Goal: Connect with others: Establish contact or relationships with other users

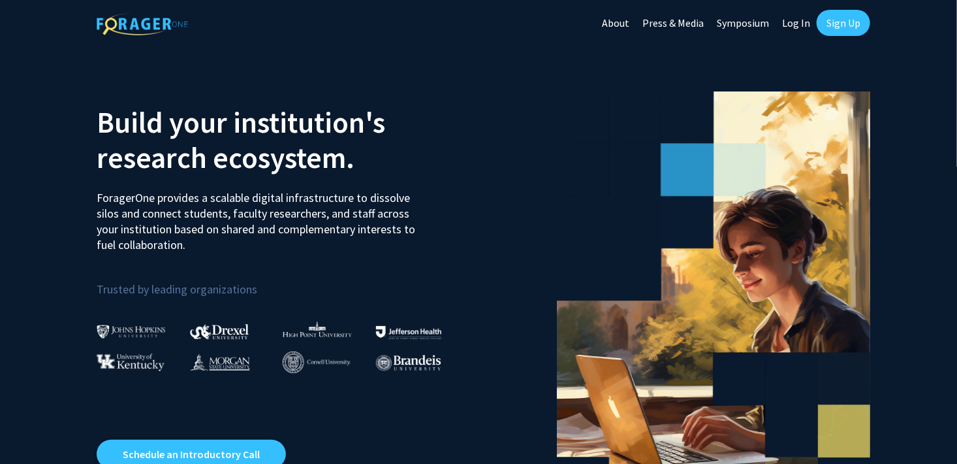
click at [802, 26] on link "Log In" at bounding box center [796, 23] width 41 height 46
select select
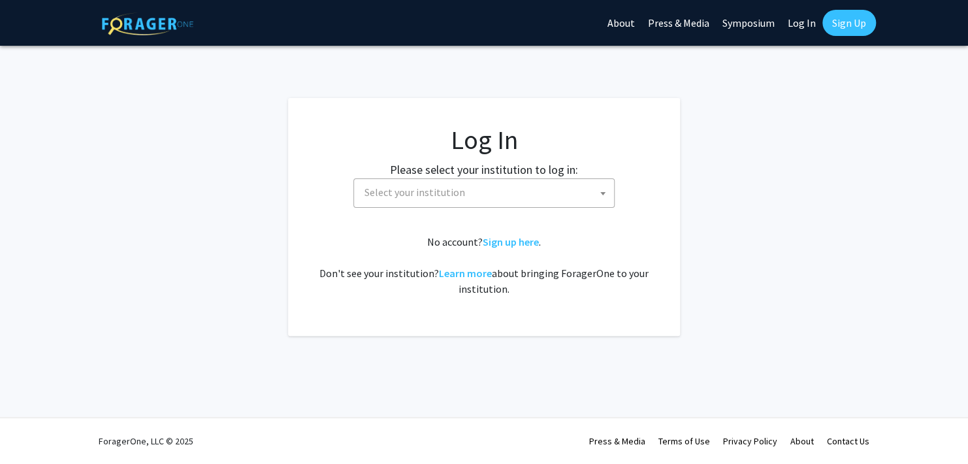
click at [565, 187] on span "Select your institution" at bounding box center [486, 192] width 255 height 27
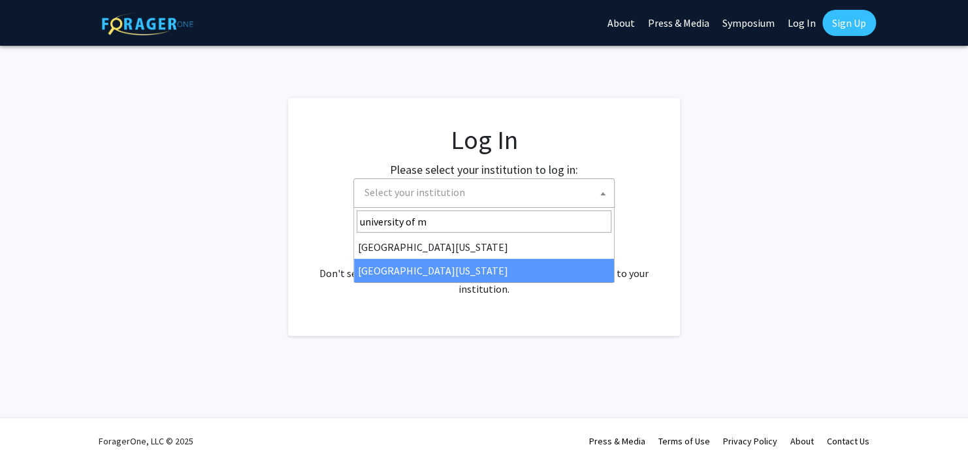
type input "university of m"
select select "33"
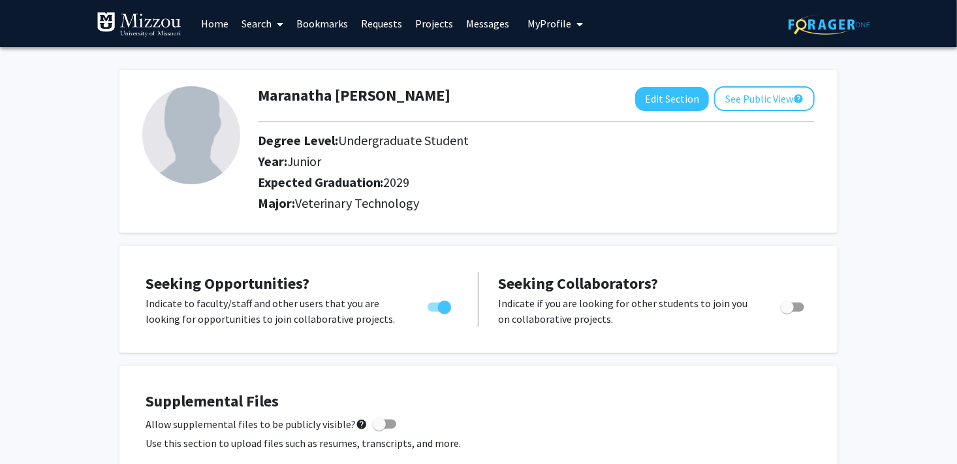
click at [332, 25] on link "Bookmarks" at bounding box center [322, 24] width 65 height 46
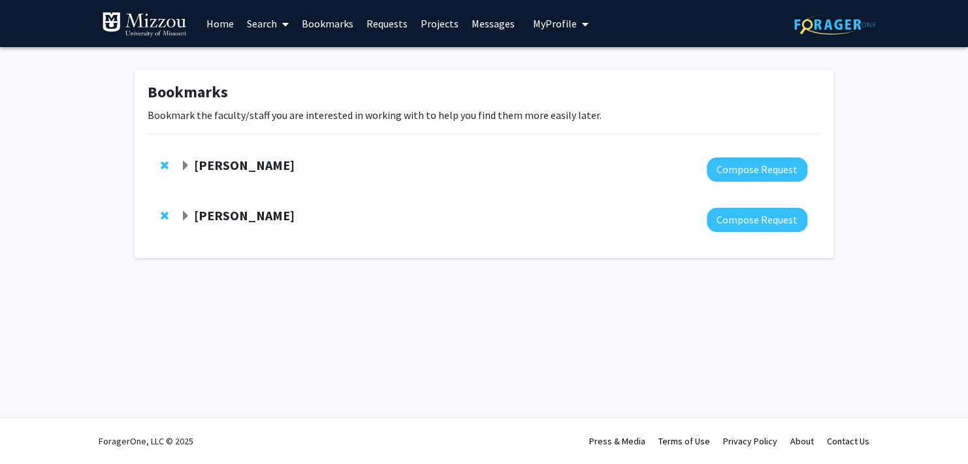
click at [266, 217] on strong "[PERSON_NAME]" at bounding box center [244, 215] width 101 height 16
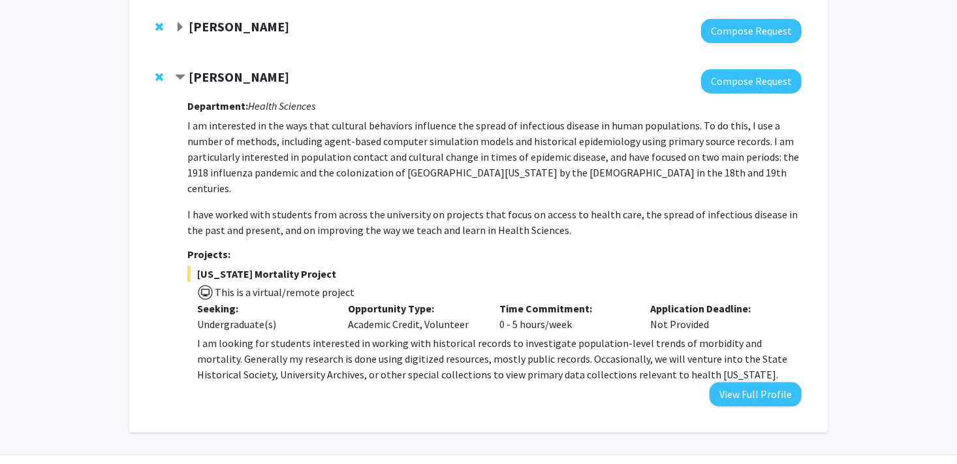
scroll to position [138, 0]
click at [254, 25] on strong "Christine Brodsky" at bounding box center [239, 26] width 101 height 16
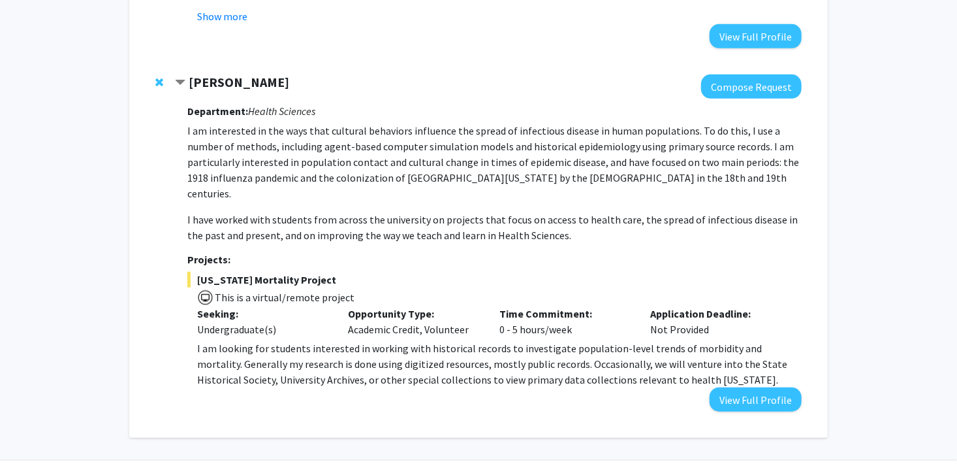
scroll to position [355, 0]
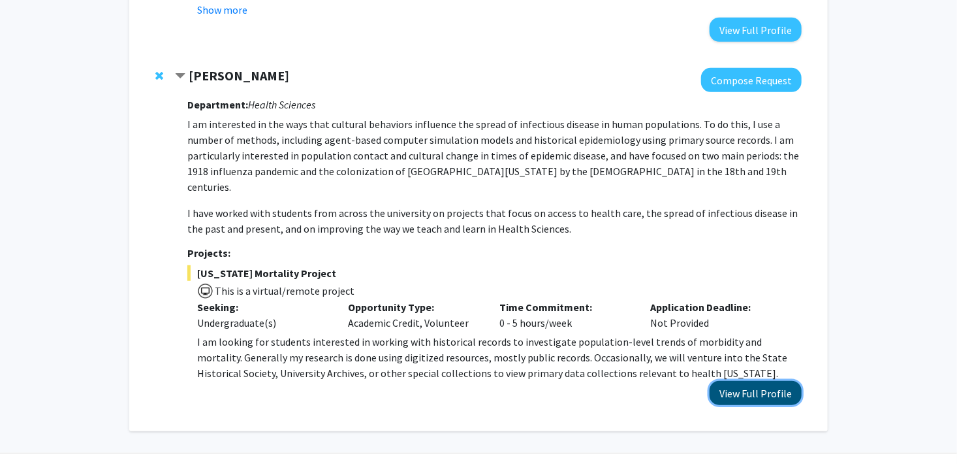
click at [735, 381] on button "View Full Profile" at bounding box center [756, 393] width 92 height 24
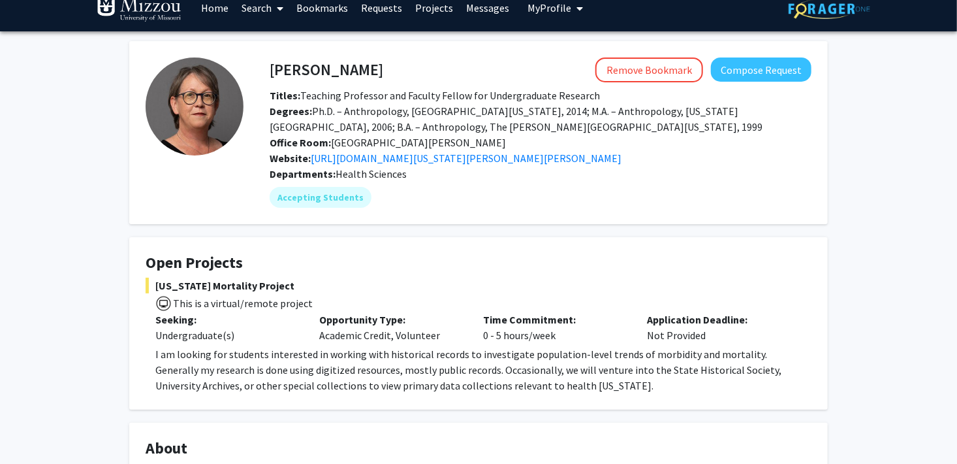
scroll to position [15, 0]
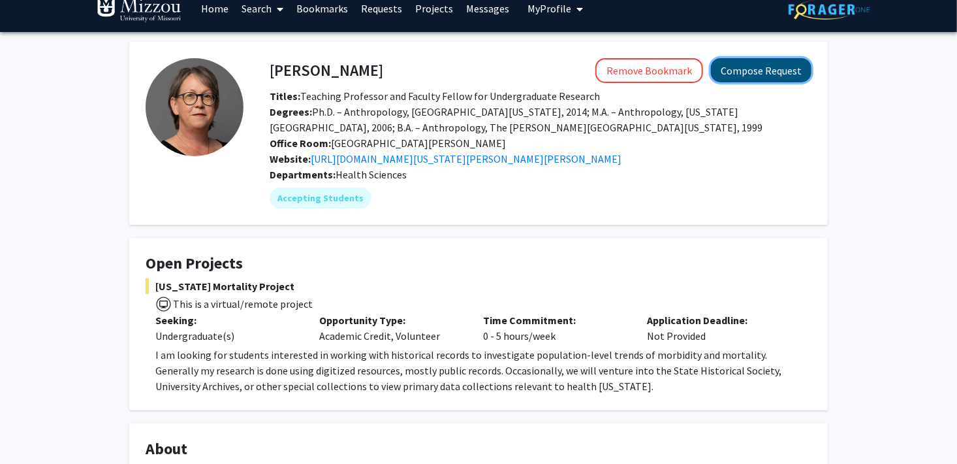
click at [782, 75] on button "Compose Request" at bounding box center [761, 70] width 101 height 24
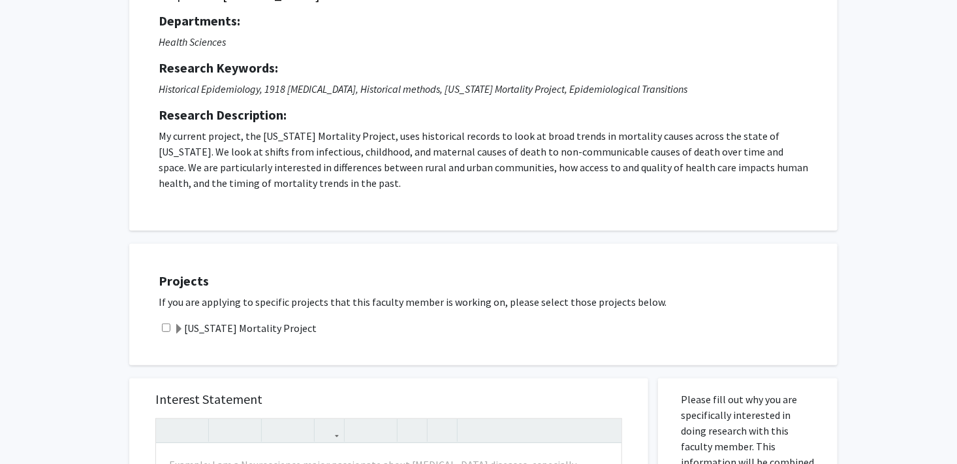
scroll to position [128, 0]
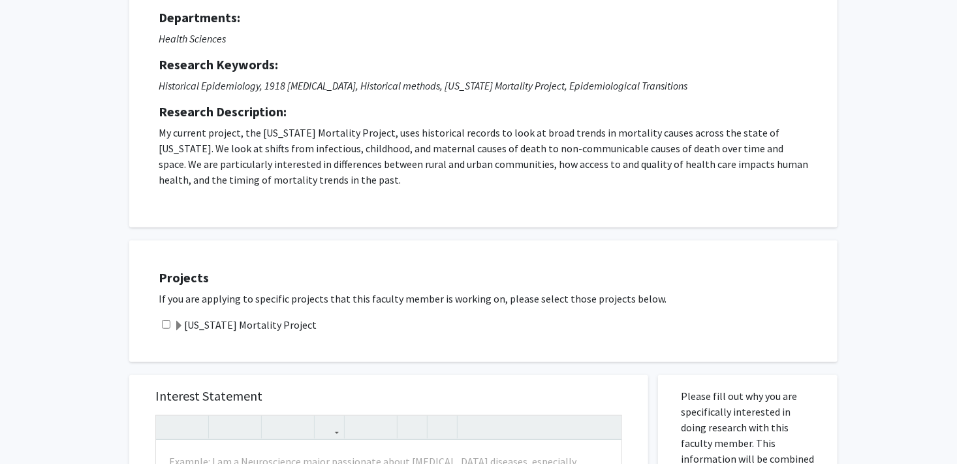
click at [163, 323] on input "checkbox" at bounding box center [166, 324] width 8 height 8
checkbox input "true"
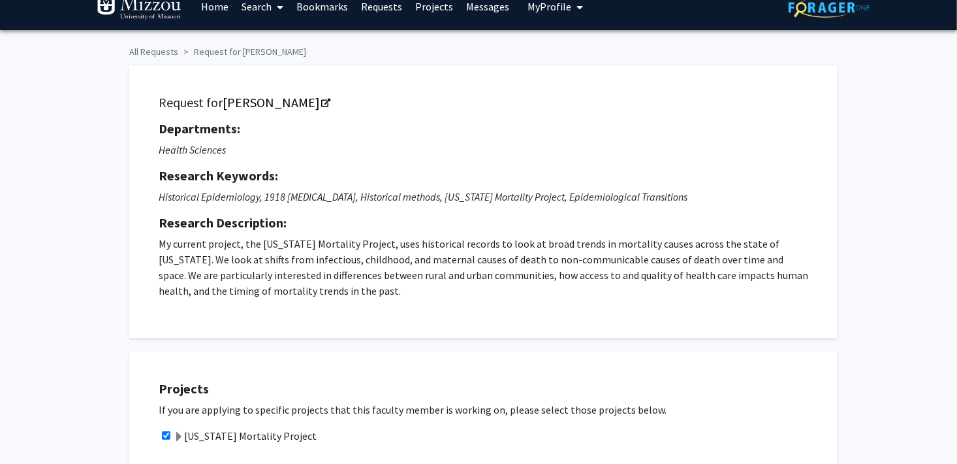
scroll to position [0, 0]
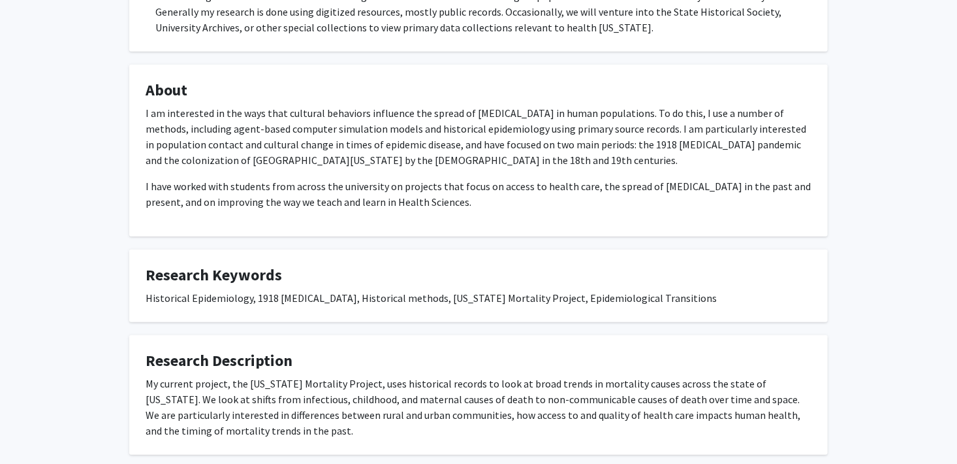
scroll to position [802, 0]
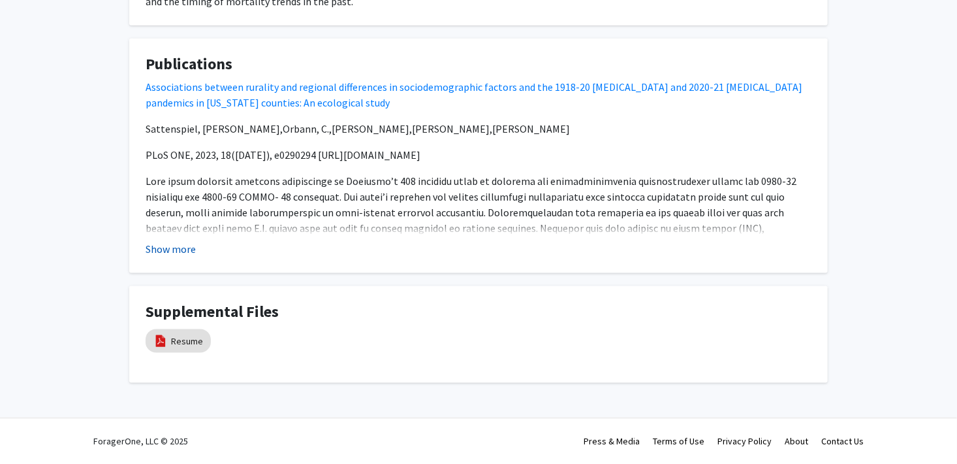
click at [165, 252] on button "Show more" at bounding box center [171, 249] width 50 height 16
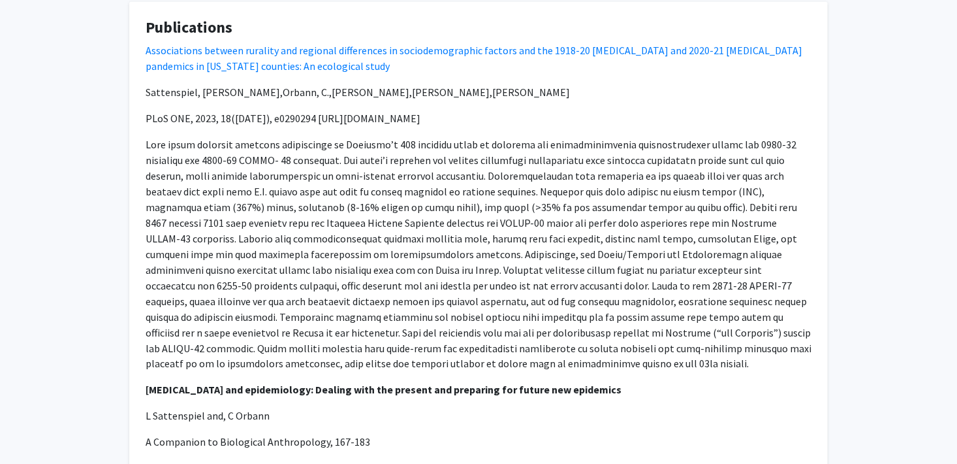
scroll to position [828, 0]
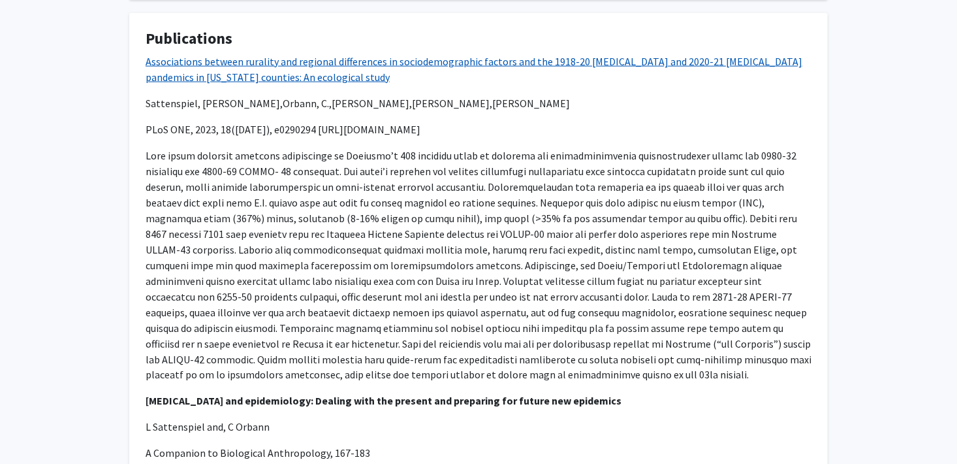
click at [229, 59] on link "Associations between rurality and regional differences in sociodemographic fact…" at bounding box center [474, 69] width 657 height 29
